Goal: Find specific page/section: Find specific page/section

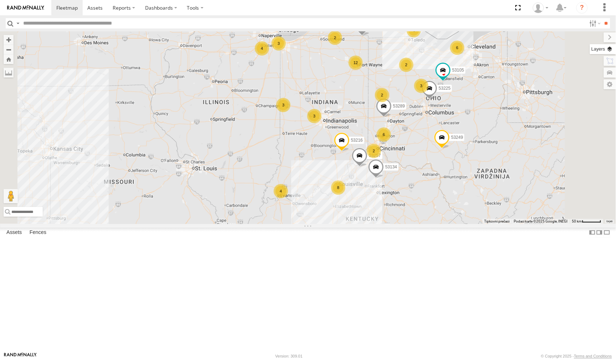
click at [608, 51] on label at bounding box center [603, 49] width 26 height 10
click at [0, 0] on label at bounding box center [0, 0] width 0 height 0
click at [0, 0] on span "Satellite + Roadmap" at bounding box center [0, 0] width 0 height 0
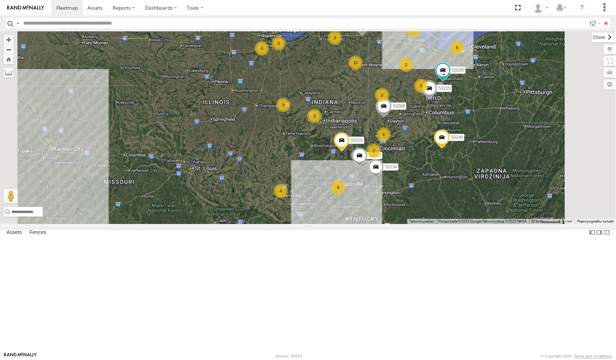
click at [592, 38] on label at bounding box center [604, 37] width 24 height 10
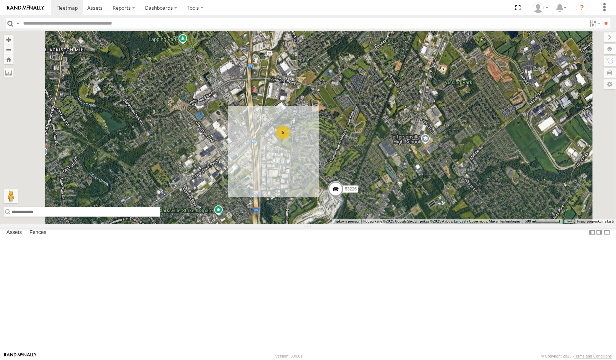
click at [160, 217] on input "text" at bounding box center [82, 212] width 157 height 10
paste input "**********"
type input "**********"
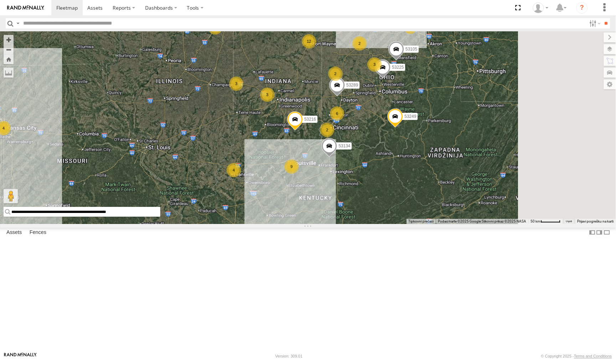
drag, startPoint x: 462, startPoint y: 270, endPoint x: 355, endPoint y: 159, distance: 154.2
click at [355, 159] on div "53103 53208 53256 53212 53274 12 9 4 5 27 4 10 53216 6 2 3 2 3 53225 3 6 4 3 2 …" at bounding box center [308, 127] width 616 height 192
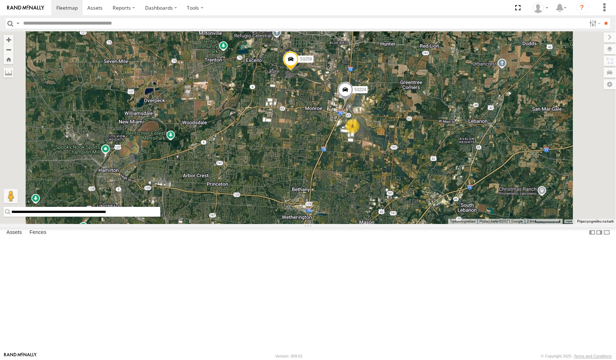
drag, startPoint x: 419, startPoint y: 138, endPoint x: 423, endPoint y: 237, distance: 98.4
click at [423, 224] on div "53103 53208 53256 53212 53274 53216 53225 53289 53105 53249 53134 53269 53223 5…" at bounding box center [308, 127] width 616 height 192
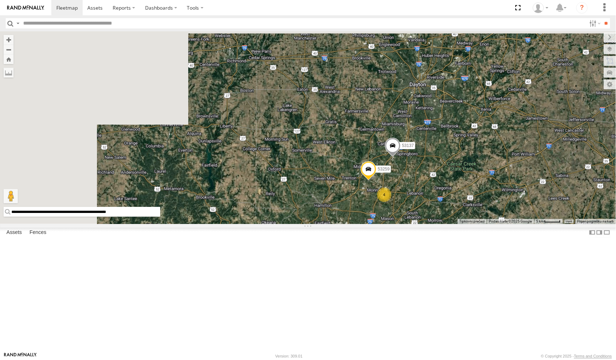
drag, startPoint x: 280, startPoint y: 136, endPoint x: 456, endPoint y: 261, distance: 215.4
click at [455, 224] on div "4 53223 53137 53259" at bounding box center [308, 127] width 616 height 192
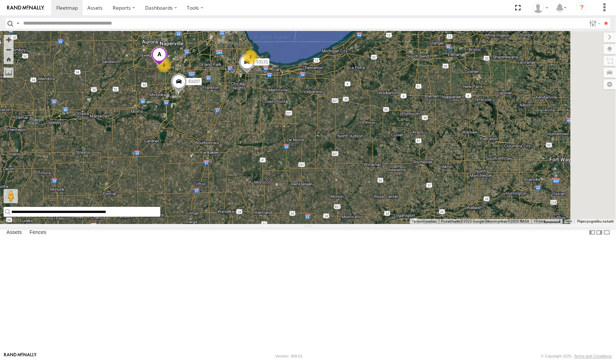
drag, startPoint x: 429, startPoint y: 282, endPoint x: 332, endPoint y: 135, distance: 176.9
click at [332, 135] on div "53103 53131 2 53207 3 53208" at bounding box center [308, 127] width 616 height 192
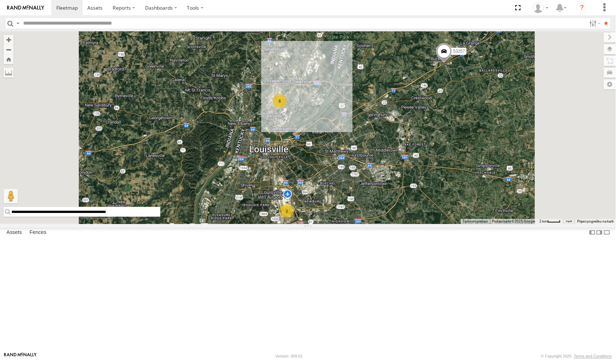
drag, startPoint x: 405, startPoint y: 293, endPoint x: 401, endPoint y: 245, distance: 47.9
click at [401, 224] on div "53103 53208 53256 53212 53289 53274 53252 53216 53225 53105 53249 53134 53223 5…" at bounding box center [308, 127] width 616 height 192
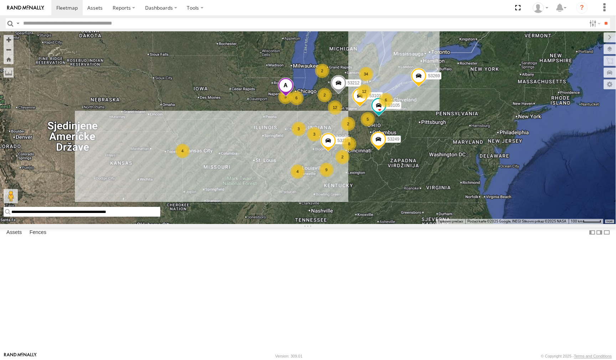
drag, startPoint x: 446, startPoint y: 264, endPoint x: 395, endPoint y: 294, distance: 59.1
click at [395, 224] on div "12 9 4 34 12 53216 8 3 2 2 5 6 6 3 2 53212 53101 2 53105 3 4 53269 53249" at bounding box center [308, 127] width 616 height 192
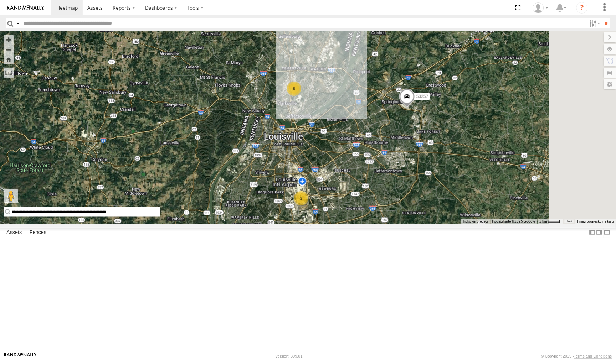
drag, startPoint x: 564, startPoint y: 189, endPoint x: 346, endPoint y: 181, distance: 218.6
click at [436, 201] on div "53216 53212 53105 53269 53249 53225 53103 53256 53289 53208 53274 53252 53134 5…" at bounding box center [308, 127] width 616 height 192
